Goal: Transaction & Acquisition: Purchase product/service

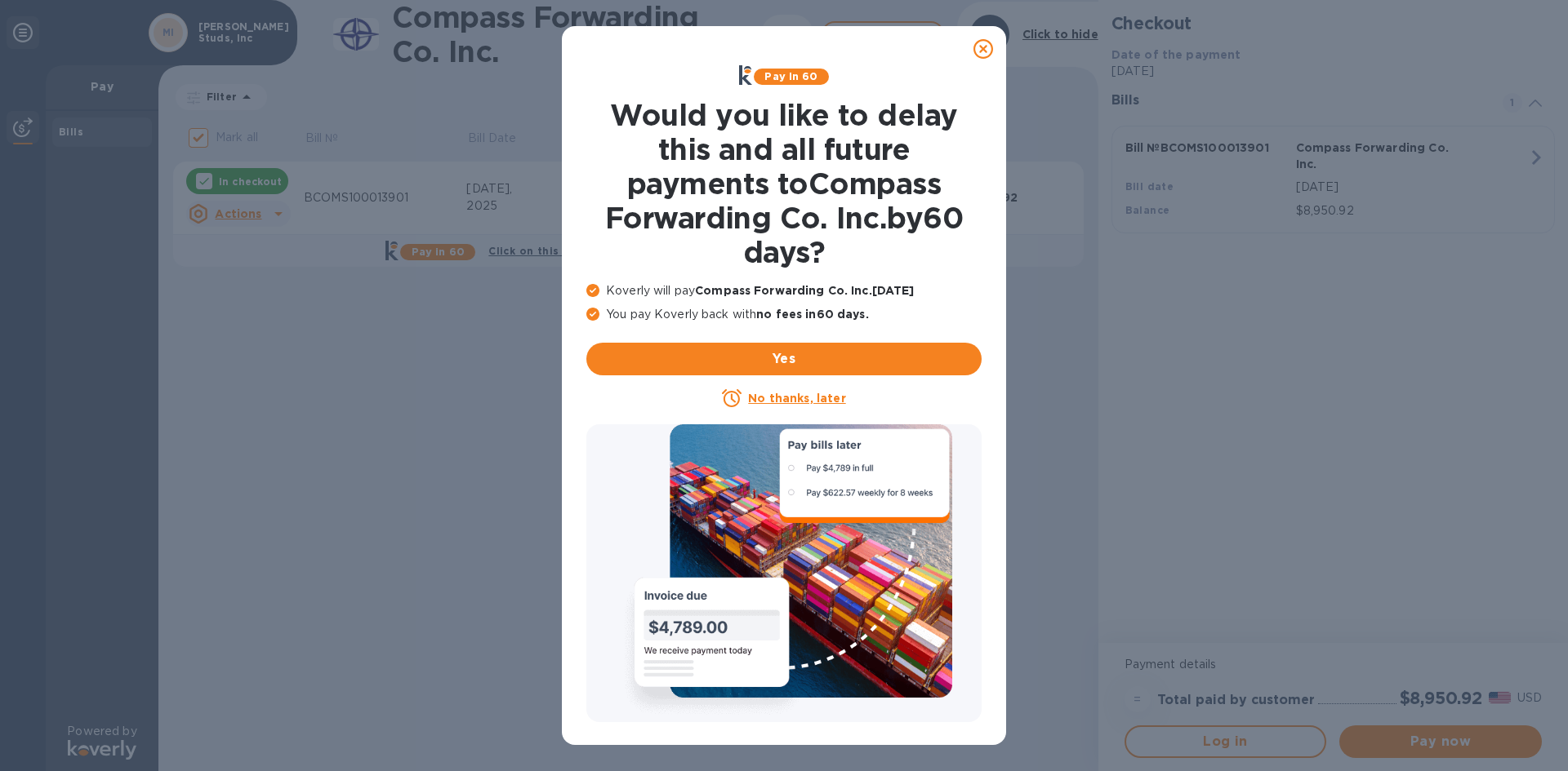
click at [775, 395] on u "No thanks, later" at bounding box center [796, 398] width 97 height 13
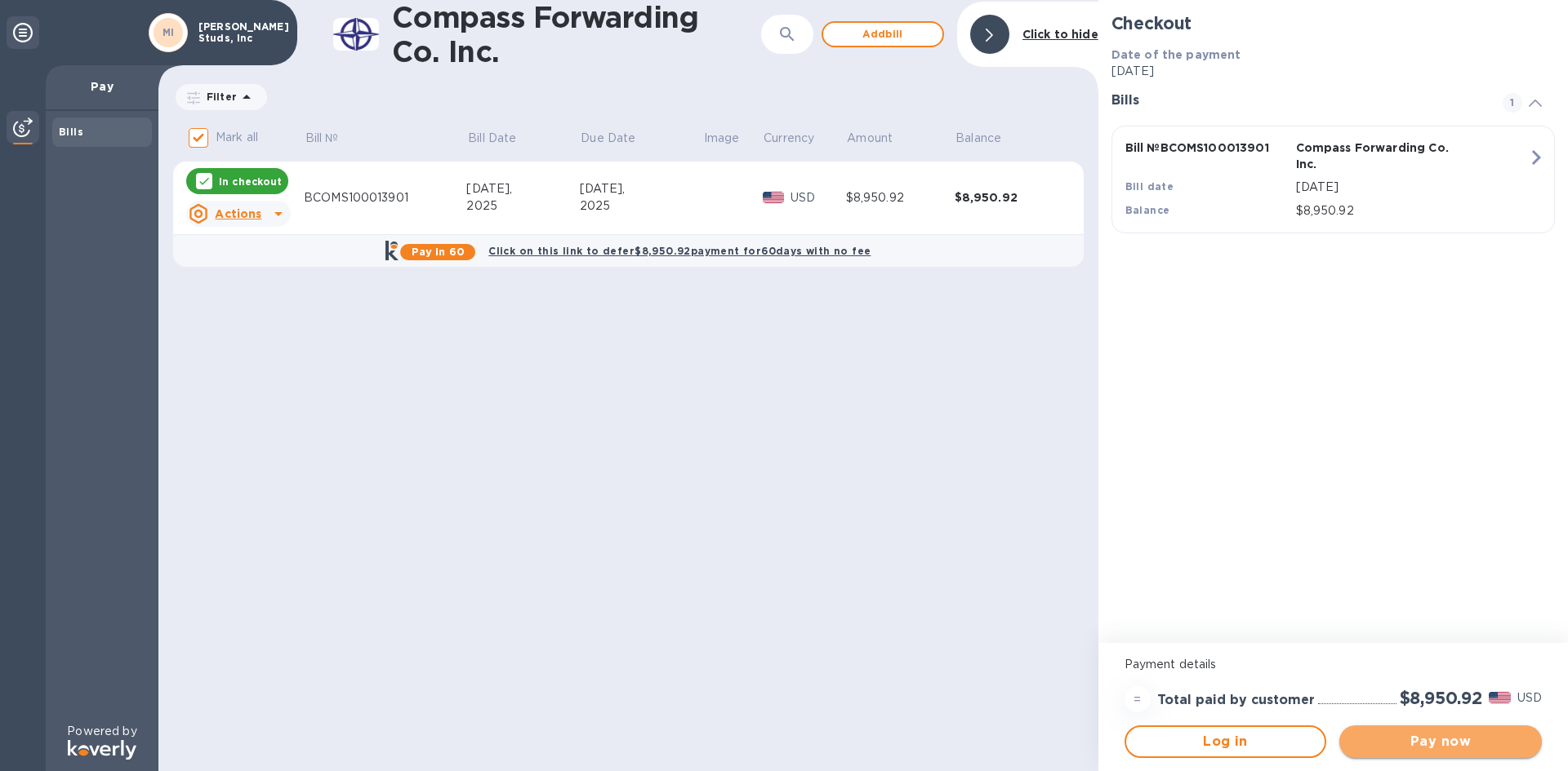
click at [1427, 735] on span "Pay now" at bounding box center [1439, 741] width 176 height 19
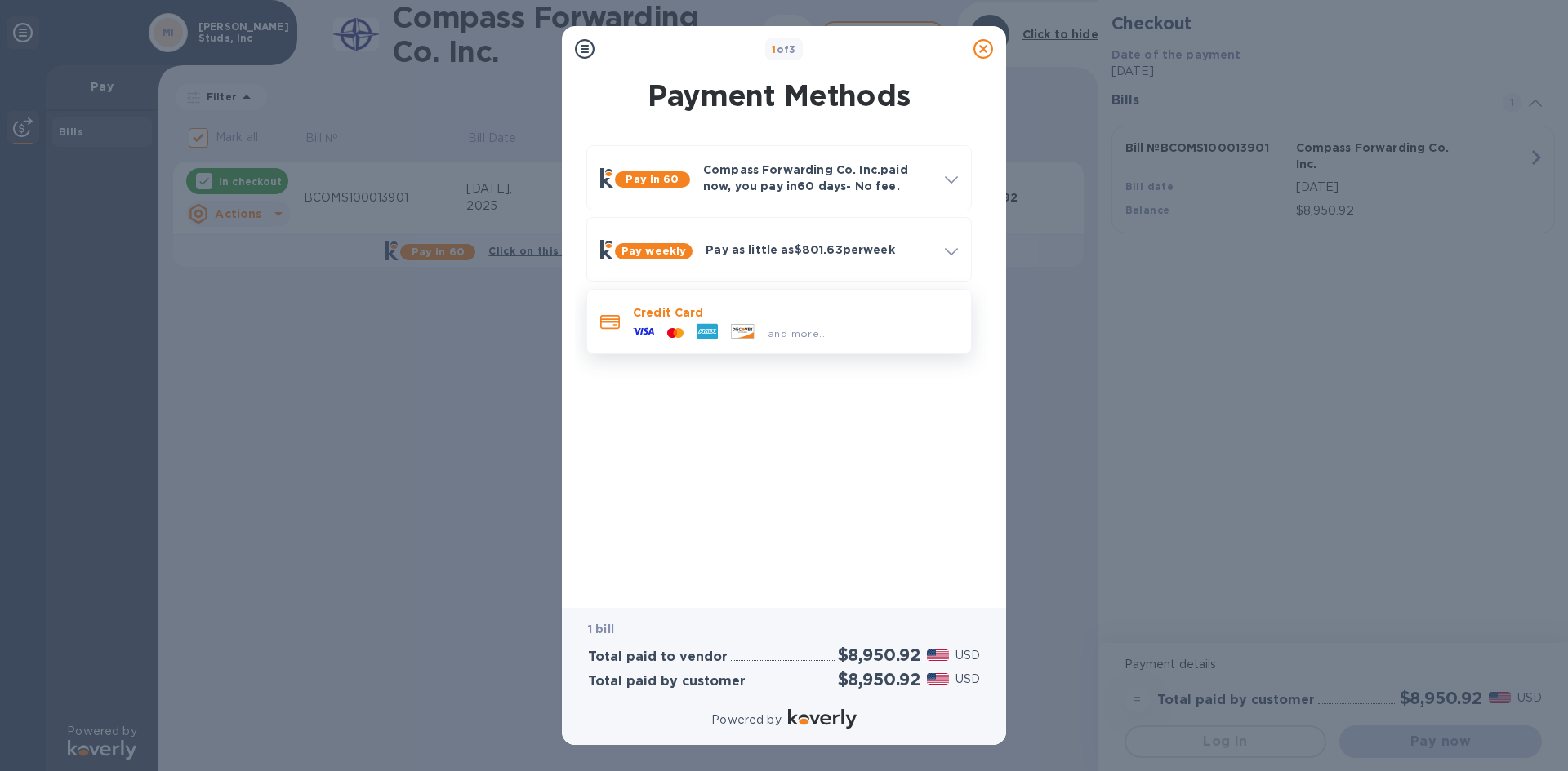
click at [725, 321] on div "and more..." at bounding box center [729, 333] width 207 height 25
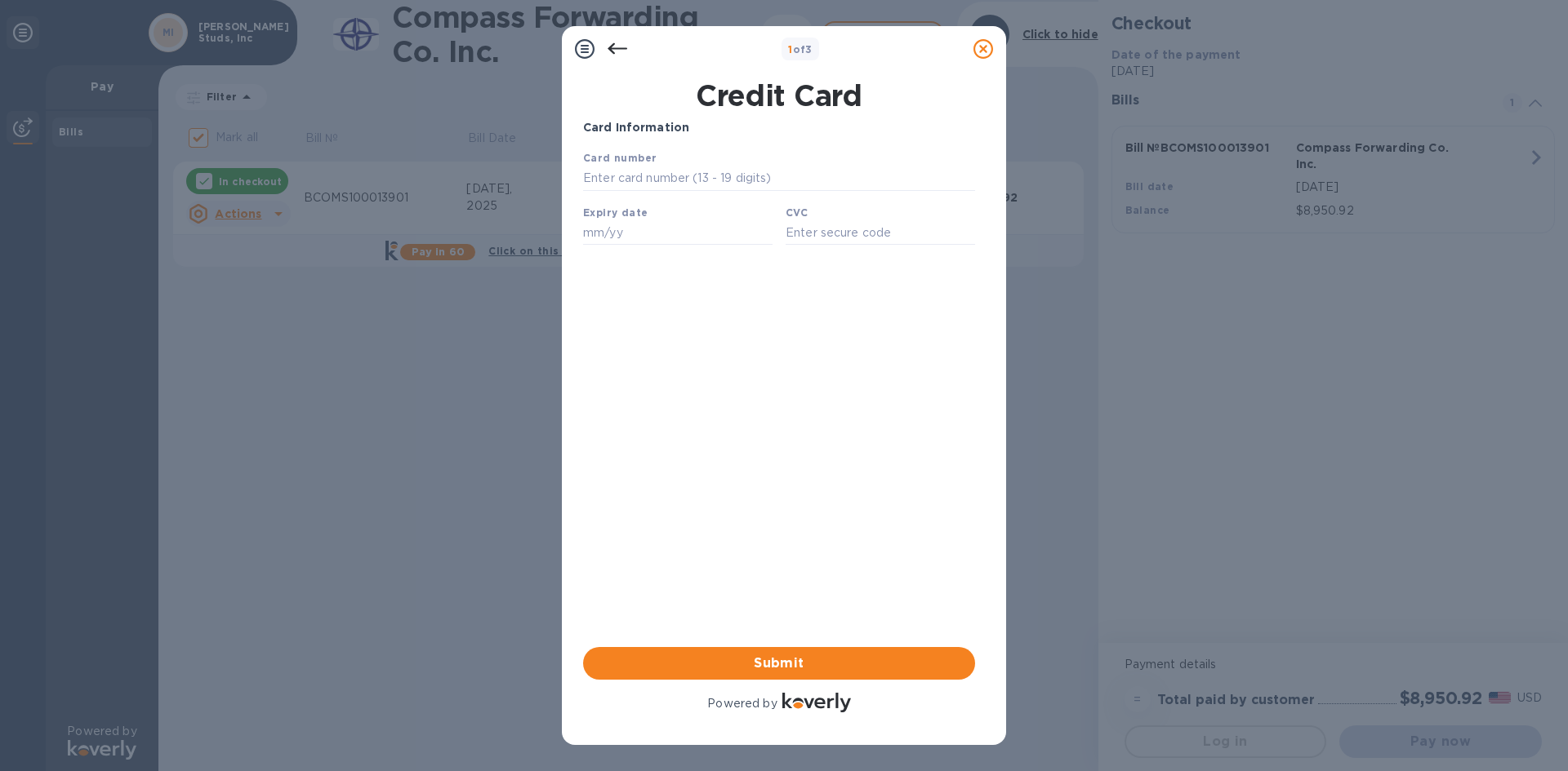
click at [754, 166] on div "Card number" at bounding box center [779, 171] width 405 height 55
click at [763, 178] on input "text" at bounding box center [779, 178] width 392 height 25
type input "[CREDIT_CARD_NUMBER]"
click at [723, 236] on input "text" at bounding box center [678, 233] width 190 height 25
type input "08/30"
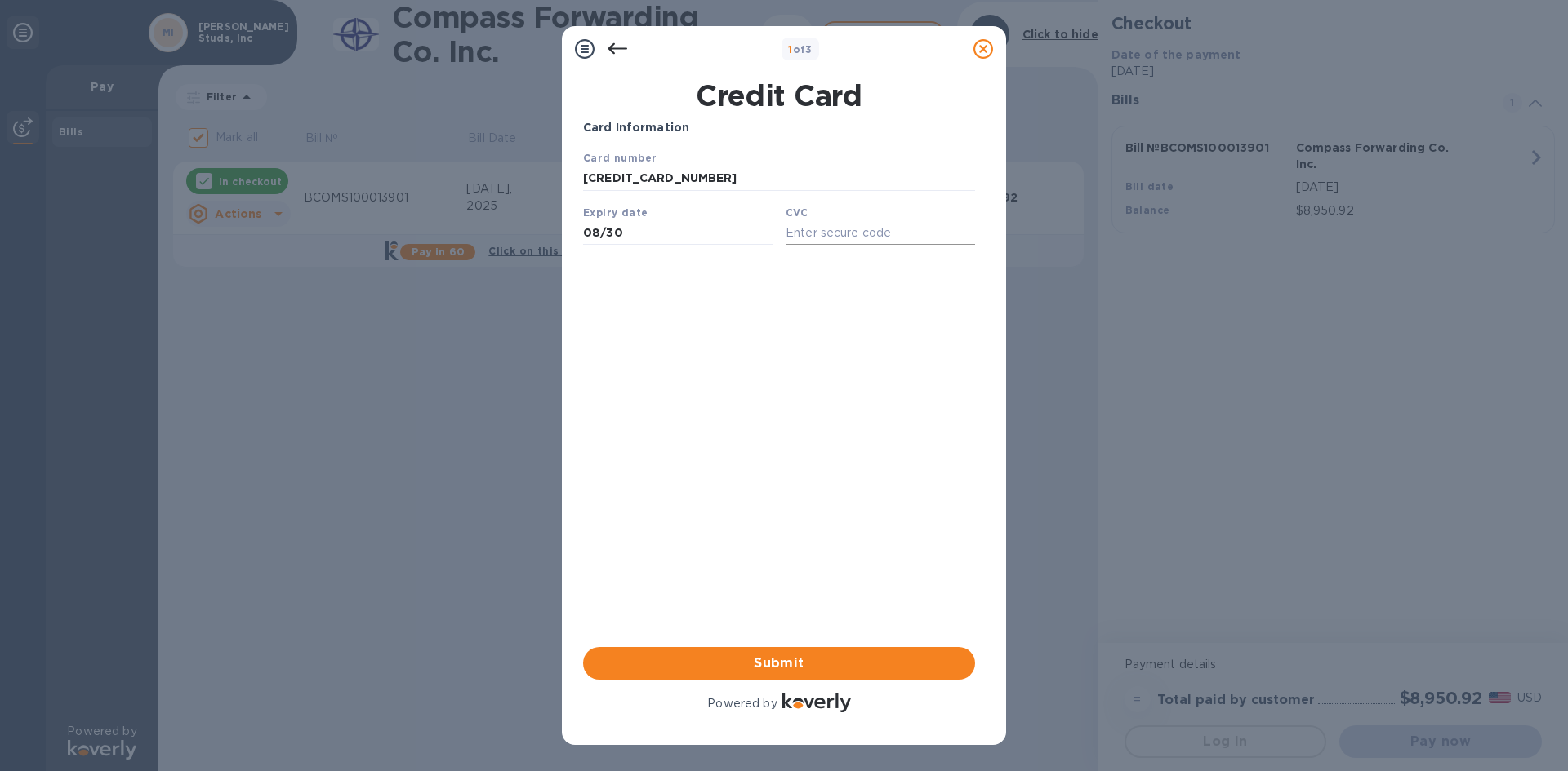
click at [838, 240] on input "text" at bounding box center [881, 233] width 190 height 25
type input "529"
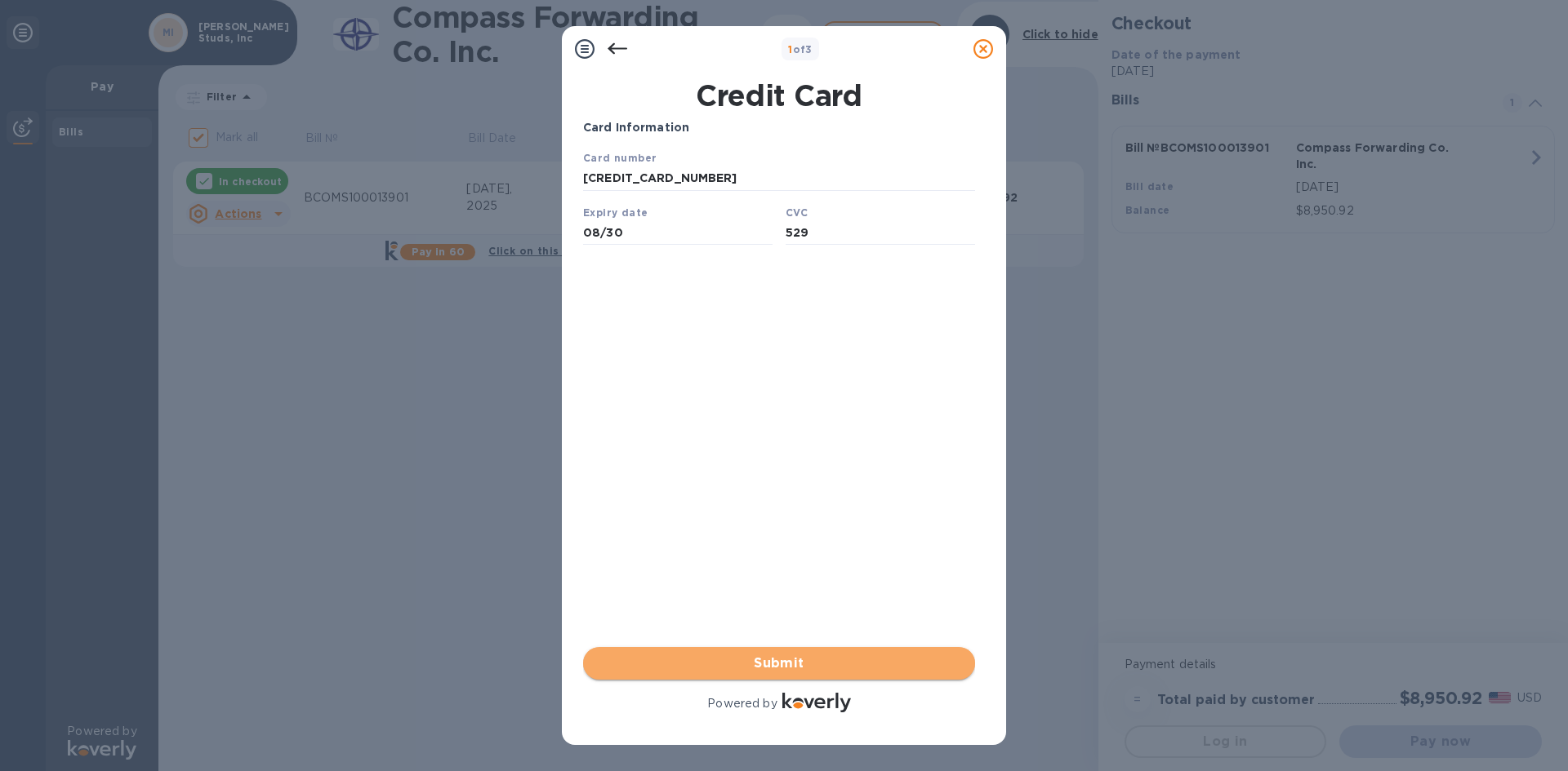
click at [802, 660] on span "Submit" at bounding box center [779, 663] width 366 height 19
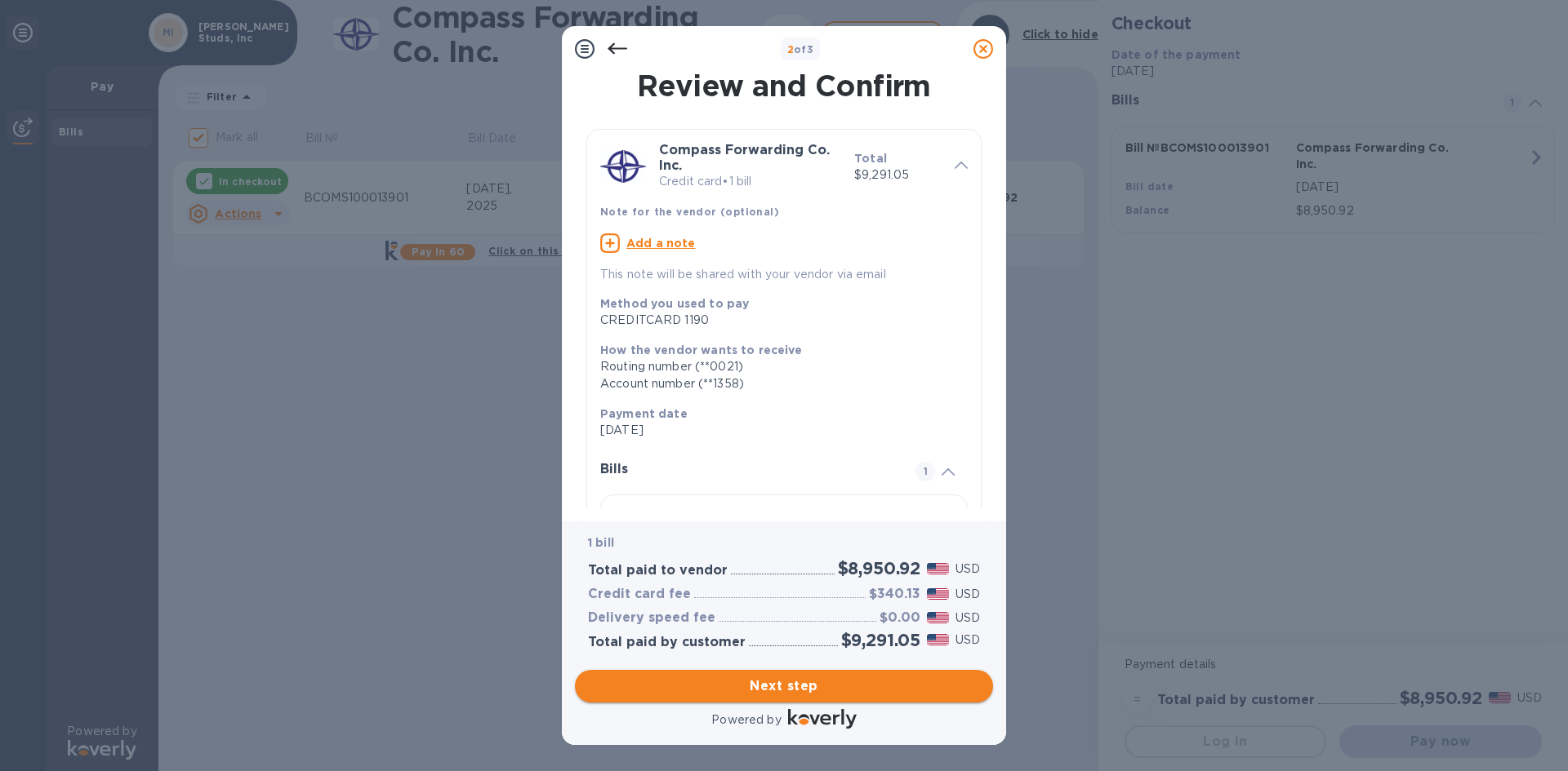
click at [777, 682] on span "Next step" at bounding box center [783, 686] width 392 height 19
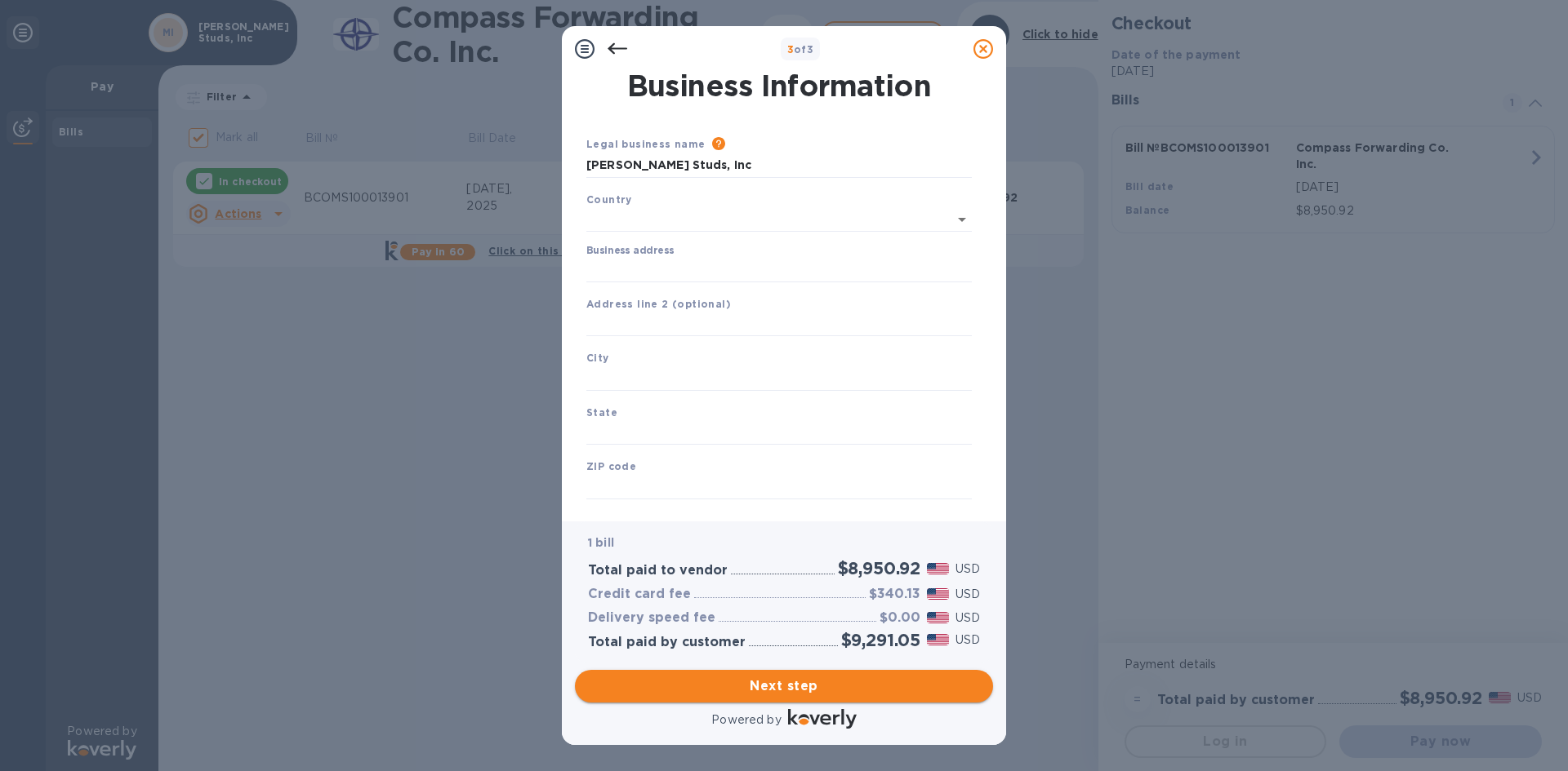
type input "[GEOGRAPHIC_DATA]"
click at [699, 256] on input "Business address" at bounding box center [779, 266] width 385 height 25
type input "[STREET_ADDRESS]"
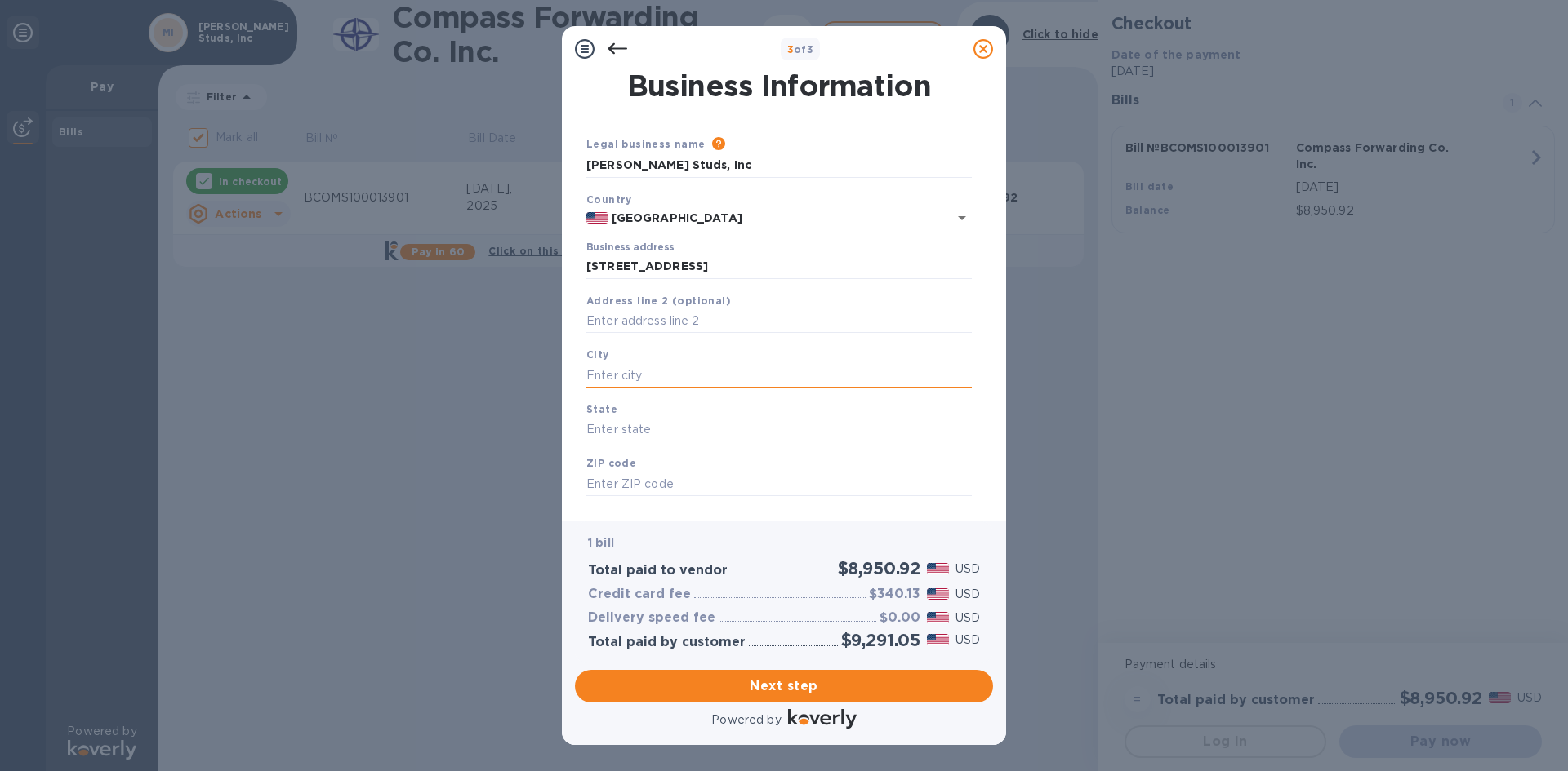
click at [694, 366] on input "text" at bounding box center [779, 375] width 385 height 25
type input "MOULTONBORO"
click at [663, 433] on input "text" at bounding box center [779, 430] width 385 height 25
type input "NH"
click at [663, 472] on input "text" at bounding box center [779, 484] width 385 height 25
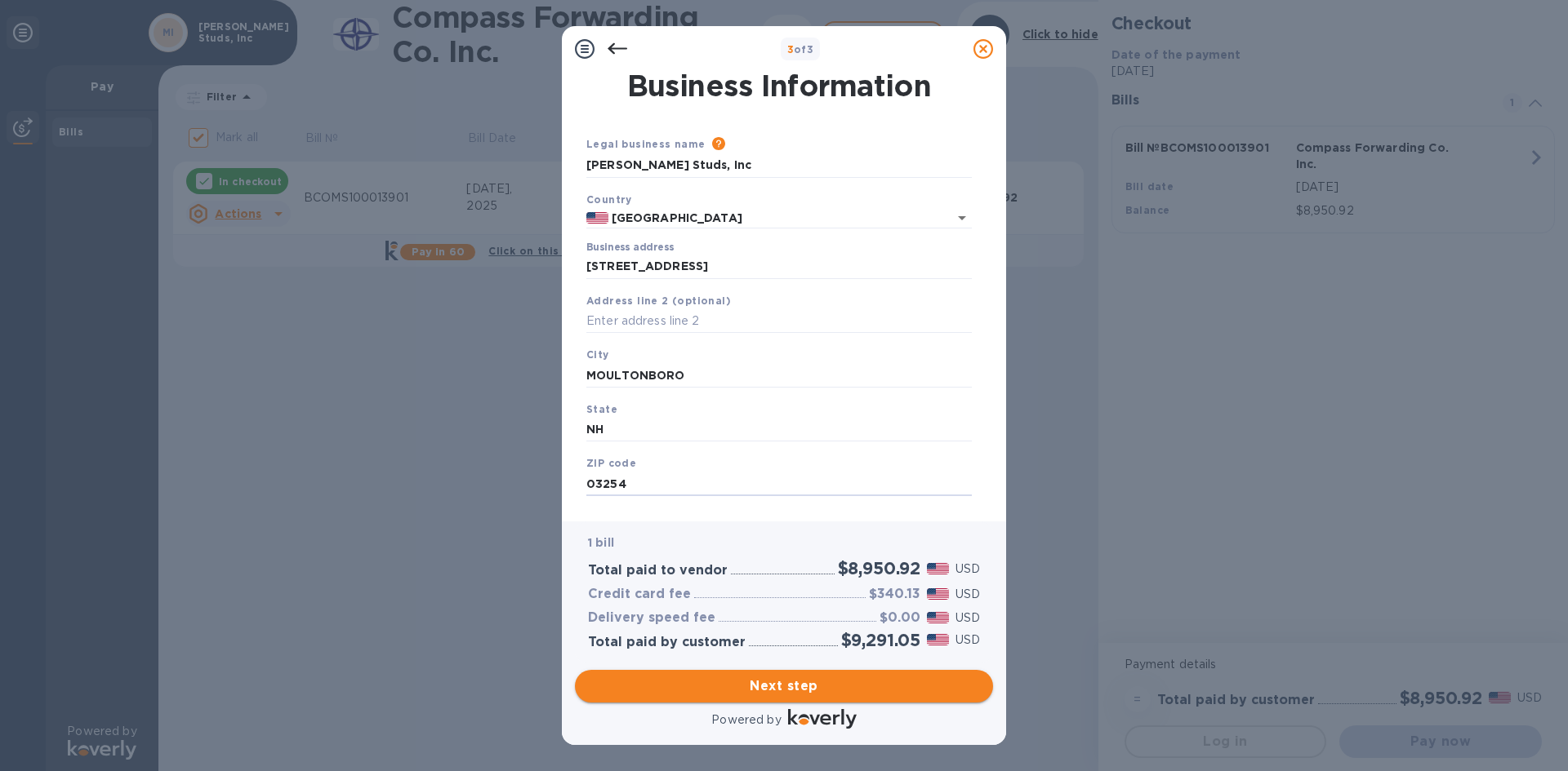
type input "03254"
click at [773, 688] on span "Next step" at bounding box center [783, 686] width 392 height 19
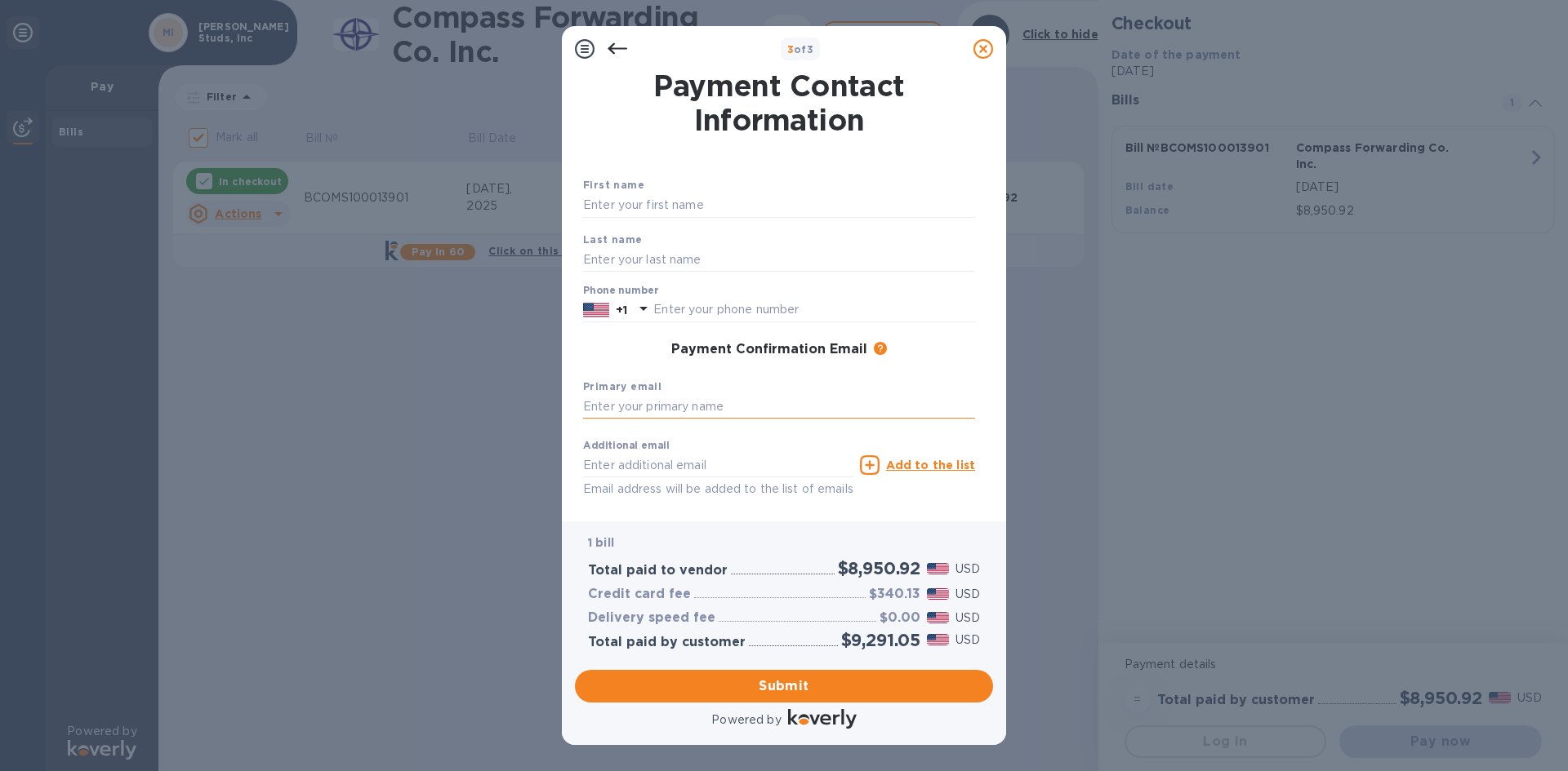
click at [709, 396] on input "text" at bounding box center [779, 407] width 392 height 25
type input "[EMAIL_ADDRESS][DOMAIN_NAME]"
click at [696, 197] on input "text" at bounding box center [779, 205] width 392 height 25
type input "[PERSON_NAME]"
click at [693, 253] on input "text" at bounding box center [779, 259] width 392 height 25
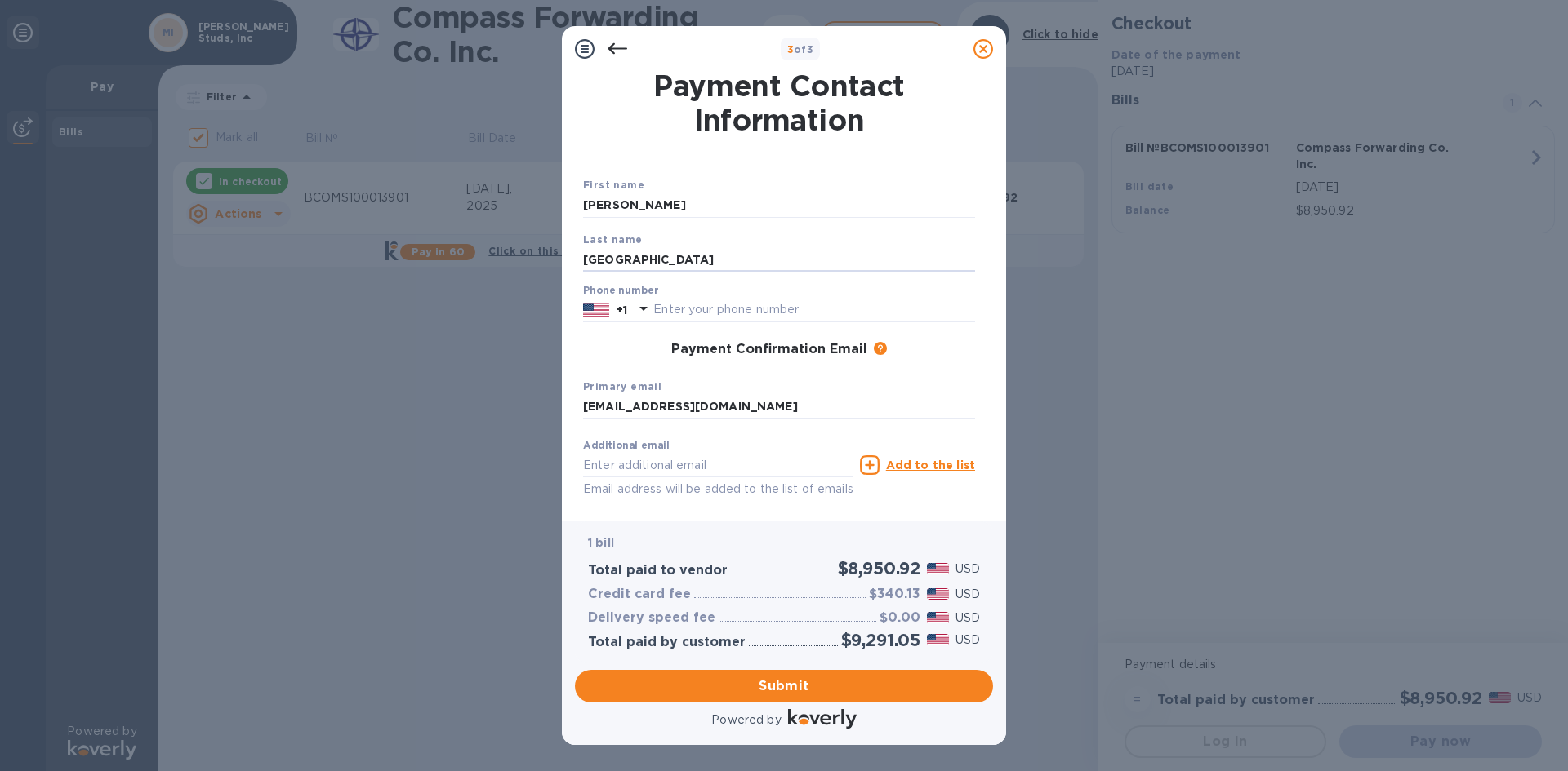
type input "[GEOGRAPHIC_DATA]"
click at [697, 297] on div "Phone number +1" at bounding box center [779, 303] width 392 height 37
click at [699, 312] on input "text" at bounding box center [814, 310] width 321 height 25
type input "6033213502"
click at [880, 385] on div "Primary email [EMAIL_ADDRESS][DOMAIN_NAME]" at bounding box center [779, 399] width 405 height 55
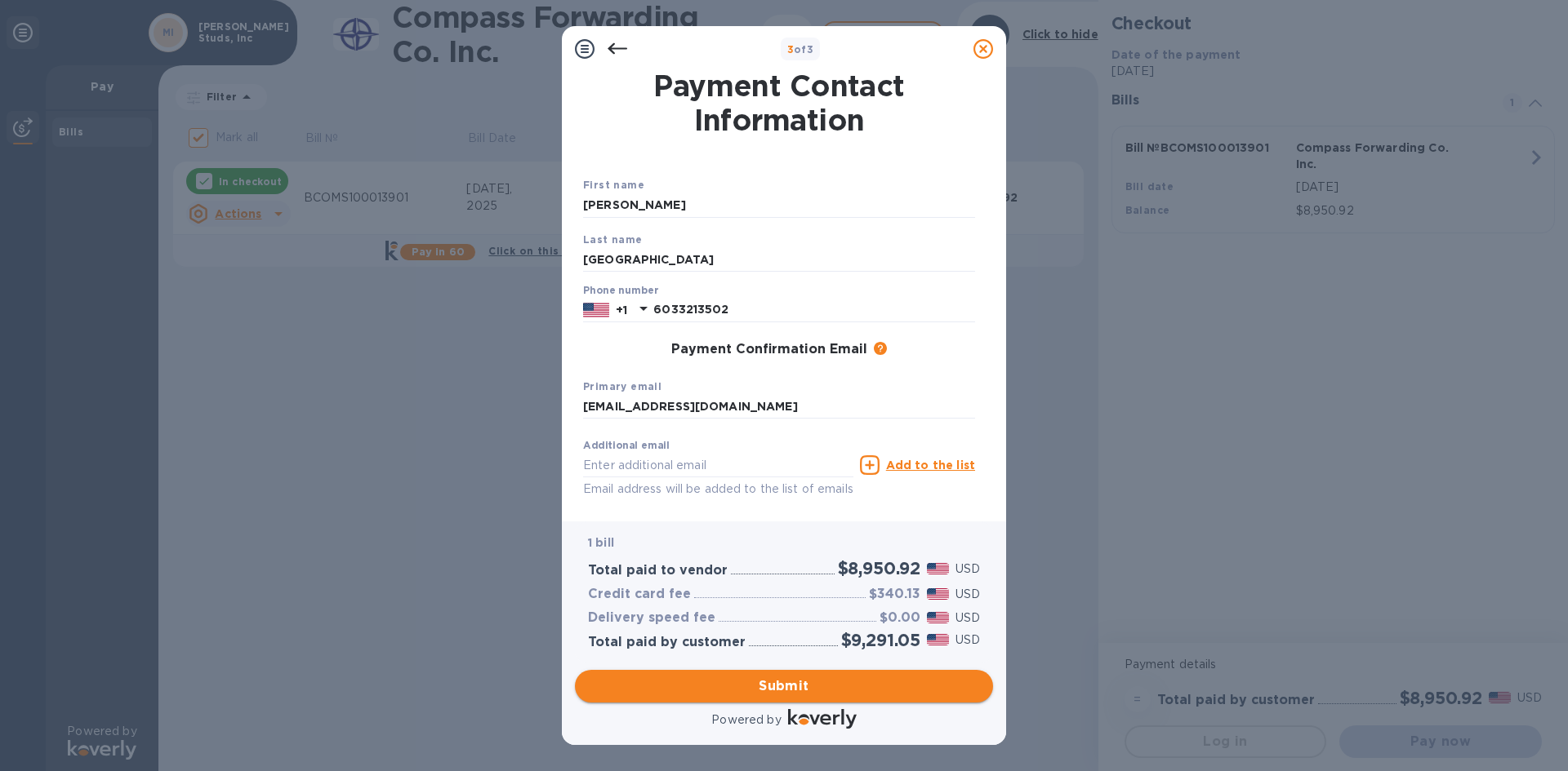
click at [785, 675] on button "Submit" at bounding box center [784, 686] width 418 height 33
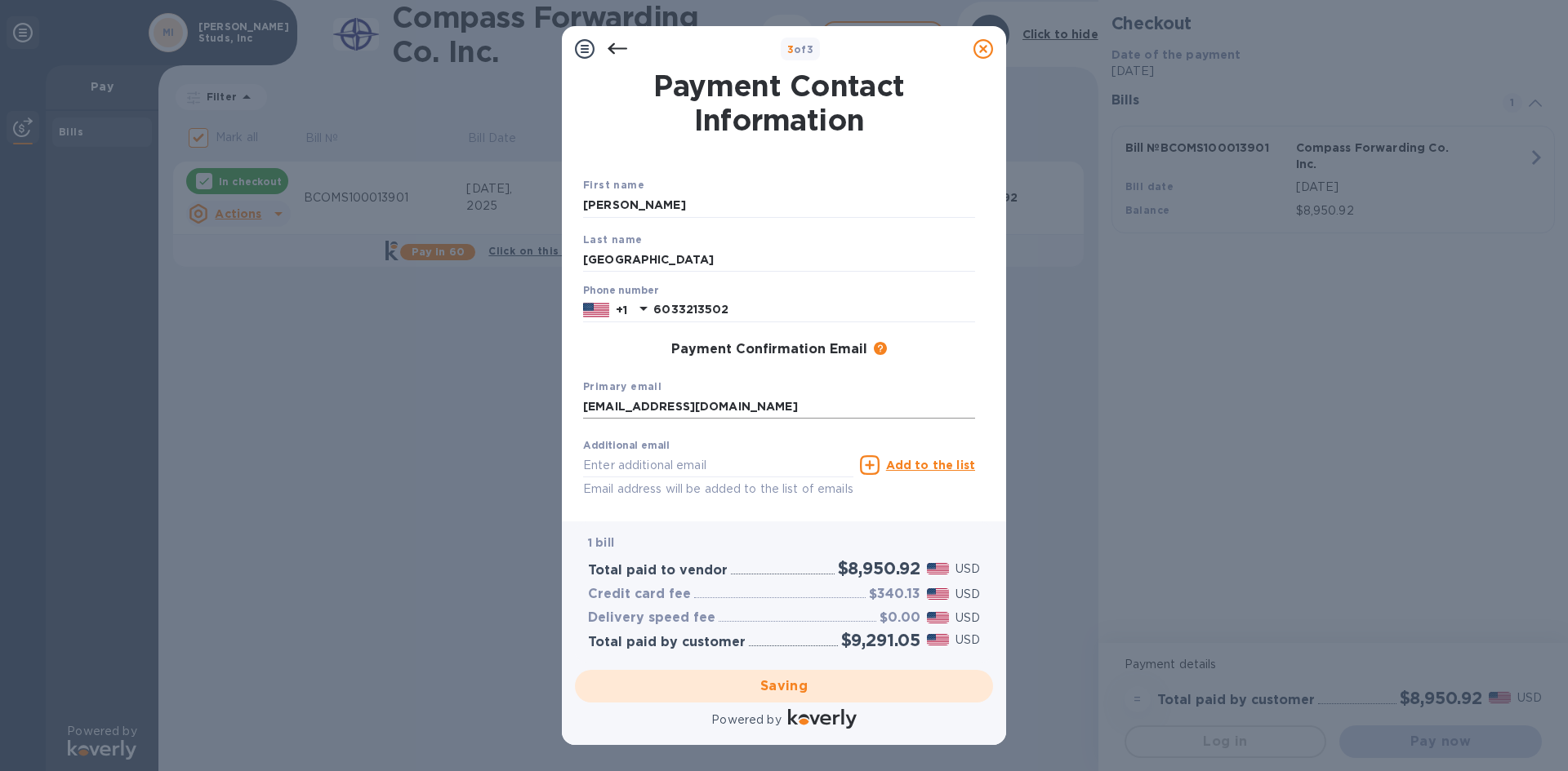
checkbox input "false"
